Goal: Task Accomplishment & Management: Manage account settings

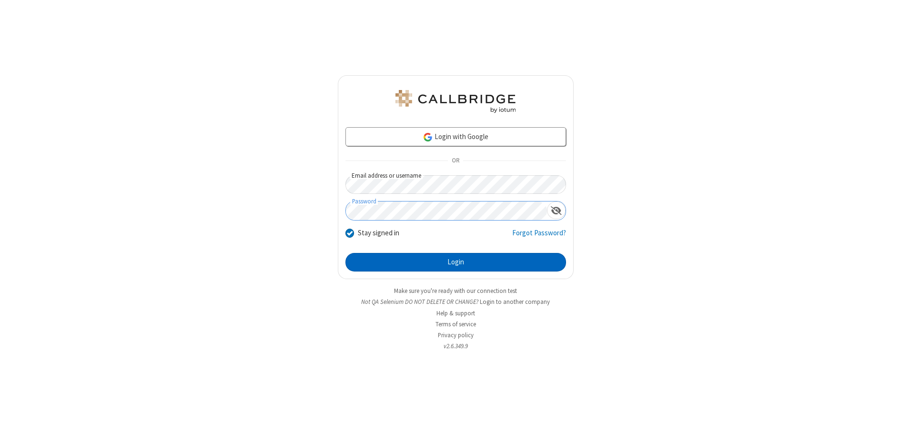
click at [455, 262] on button "Login" at bounding box center [455, 262] width 221 height 19
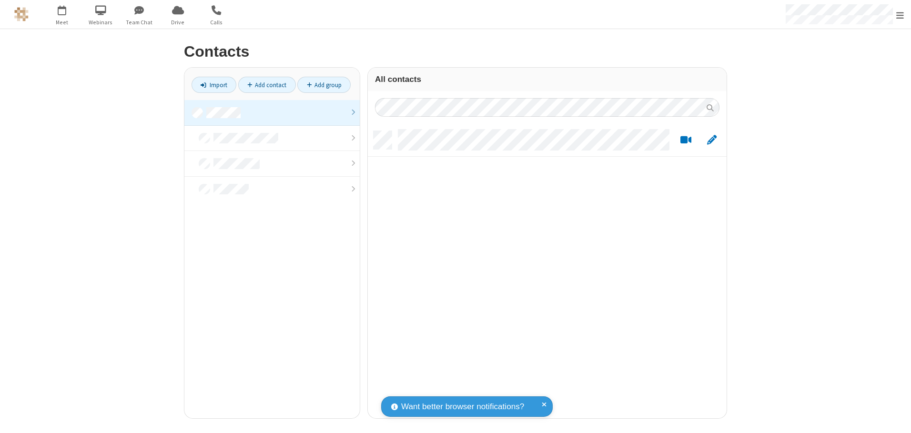
scroll to position [287, 352]
click at [272, 112] on link at bounding box center [271, 113] width 175 height 26
click at [267, 85] on link "Add contact" at bounding box center [267, 85] width 58 height 16
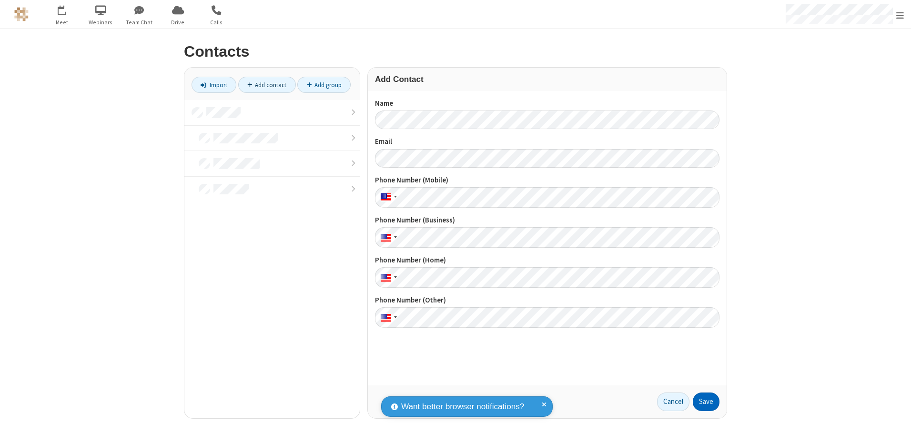
click at [706, 402] on button "Save" at bounding box center [706, 402] width 27 height 19
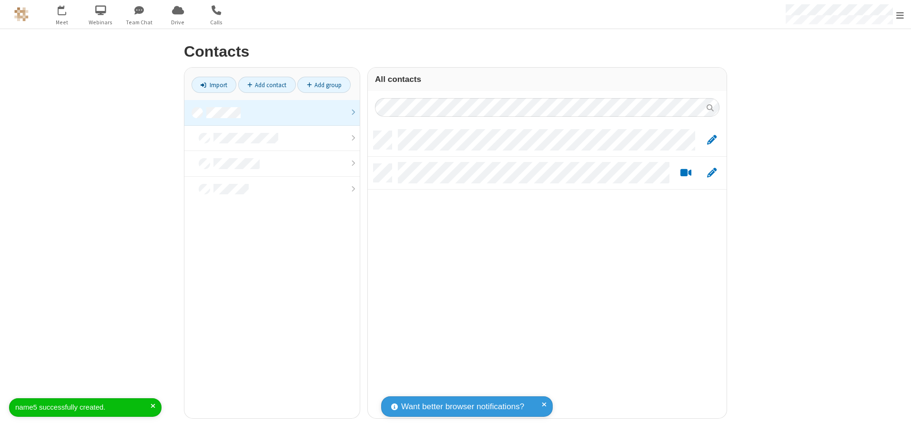
scroll to position [287, 352]
